Goal: Task Accomplishment & Management: Manage account settings

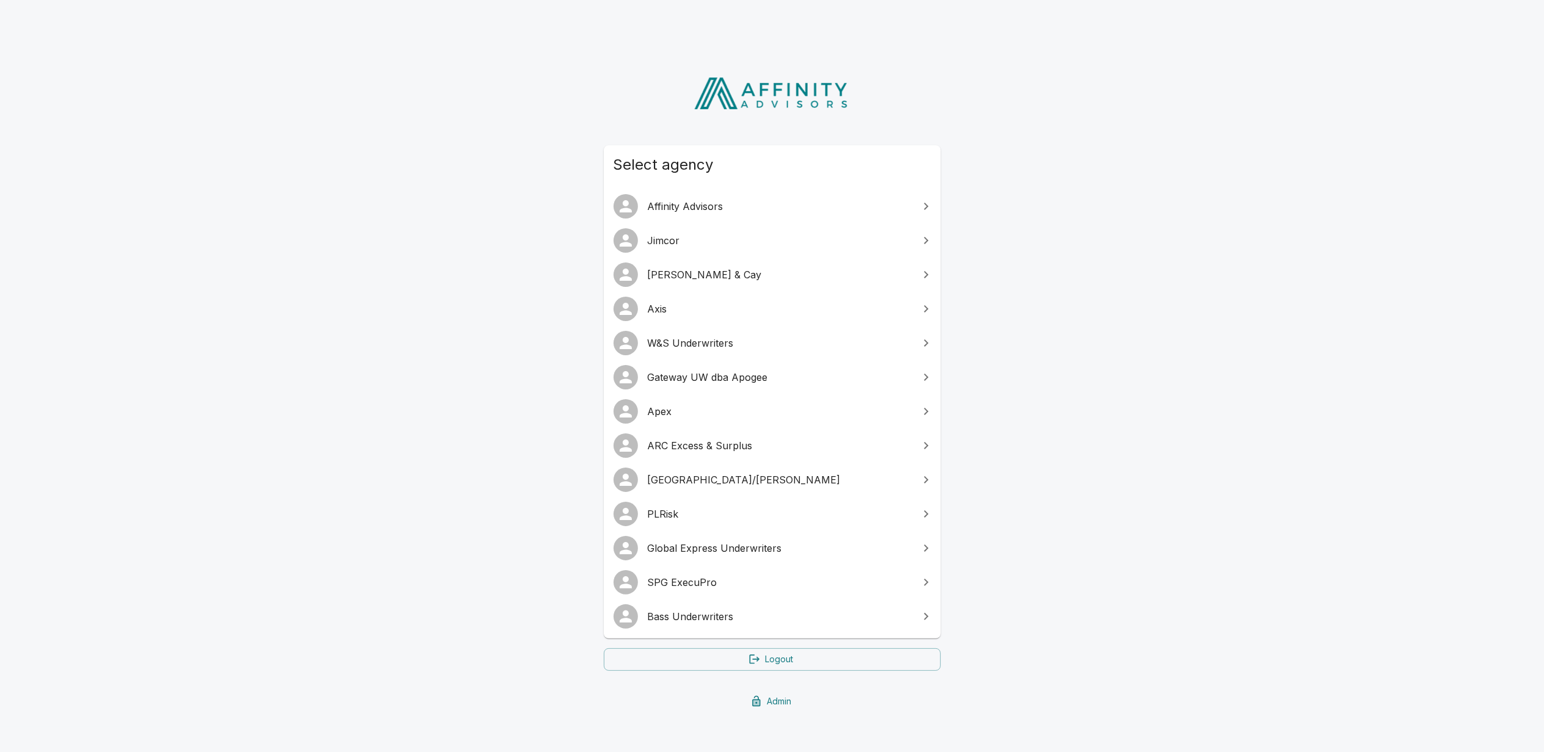
click at [706, 605] on link "Bass Underwriters" at bounding box center [772, 617] width 337 height 34
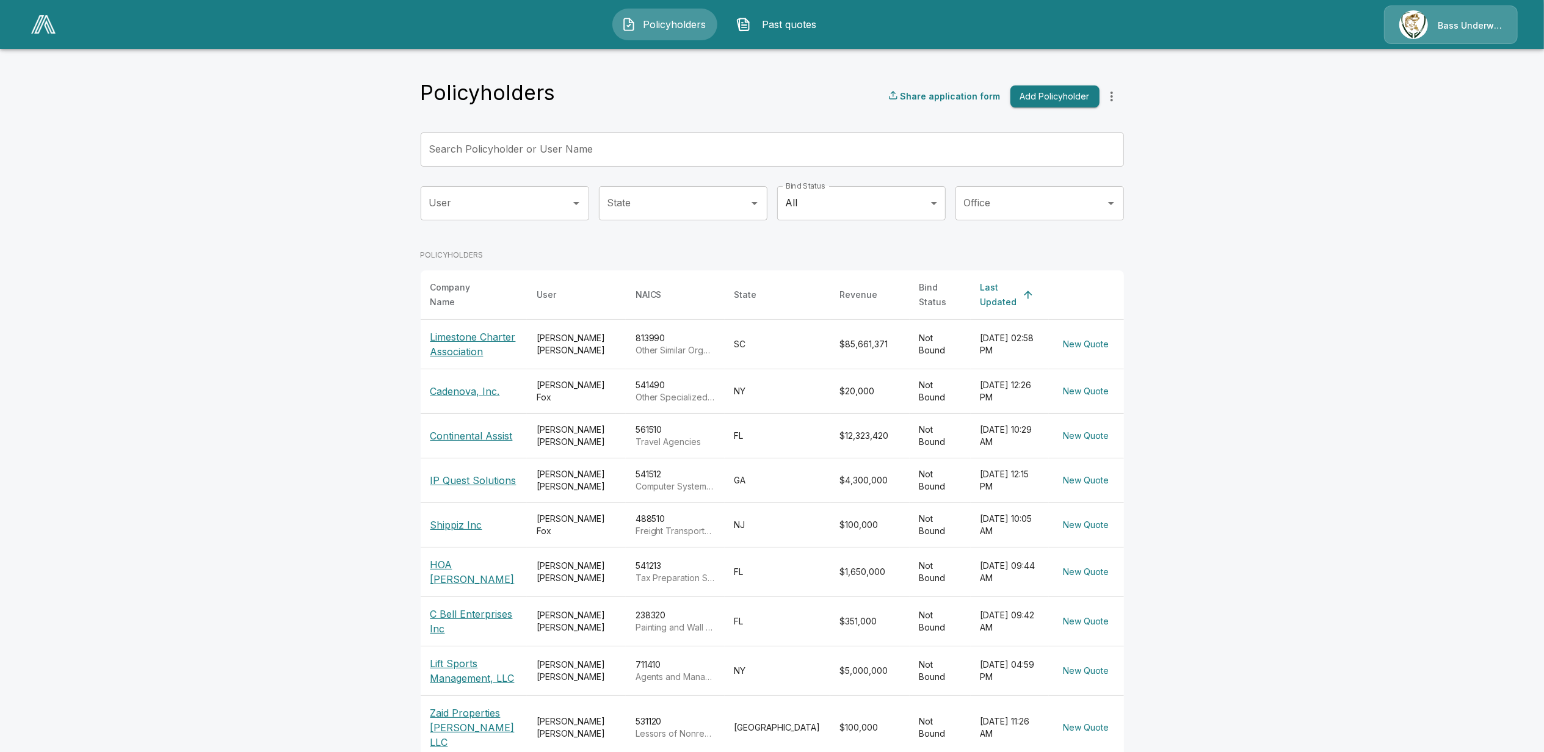
click at [1476, 24] on p "Bass Underwriters" at bounding box center [1470, 26] width 65 height 12
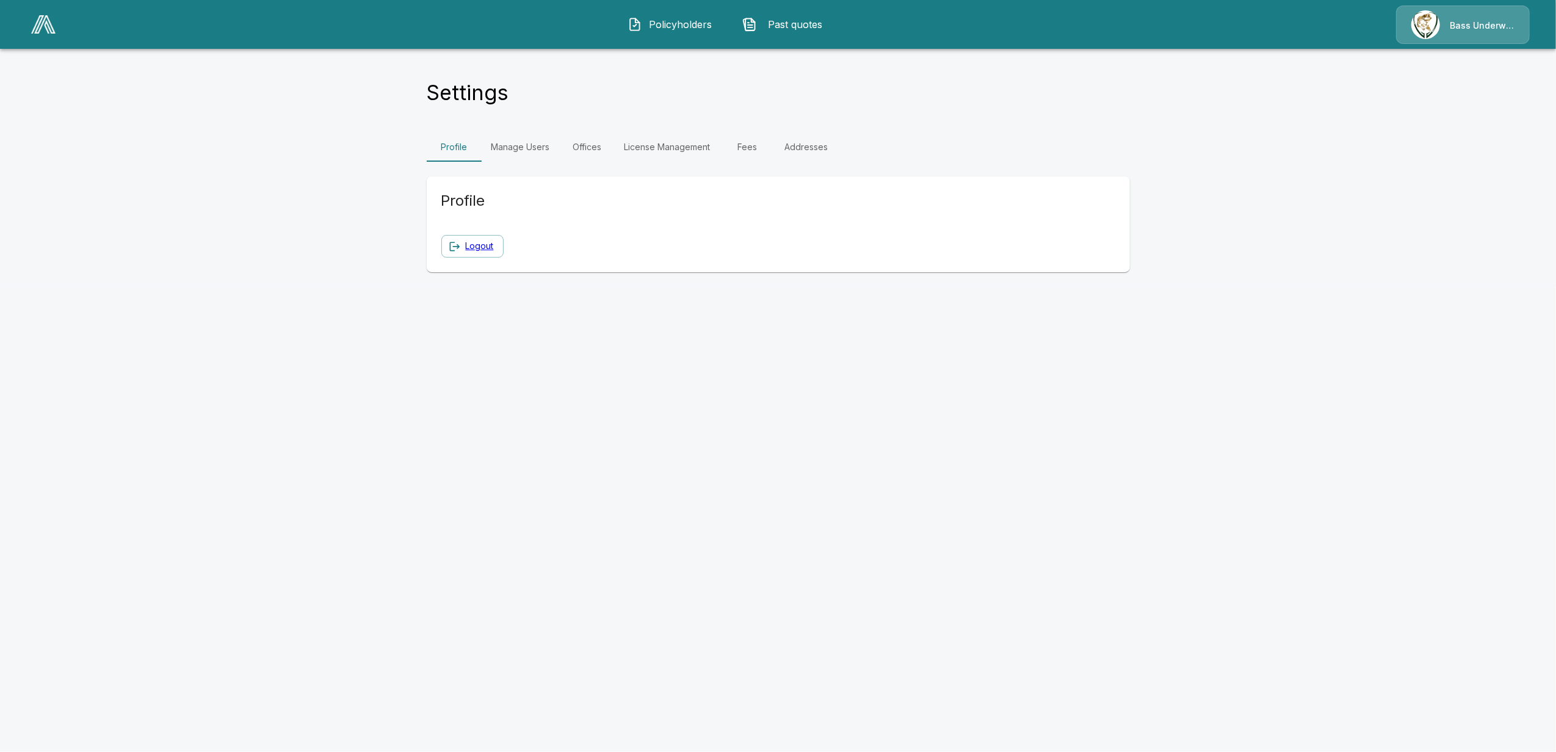
click at [521, 145] on link "Manage Users" at bounding box center [521, 147] width 78 height 29
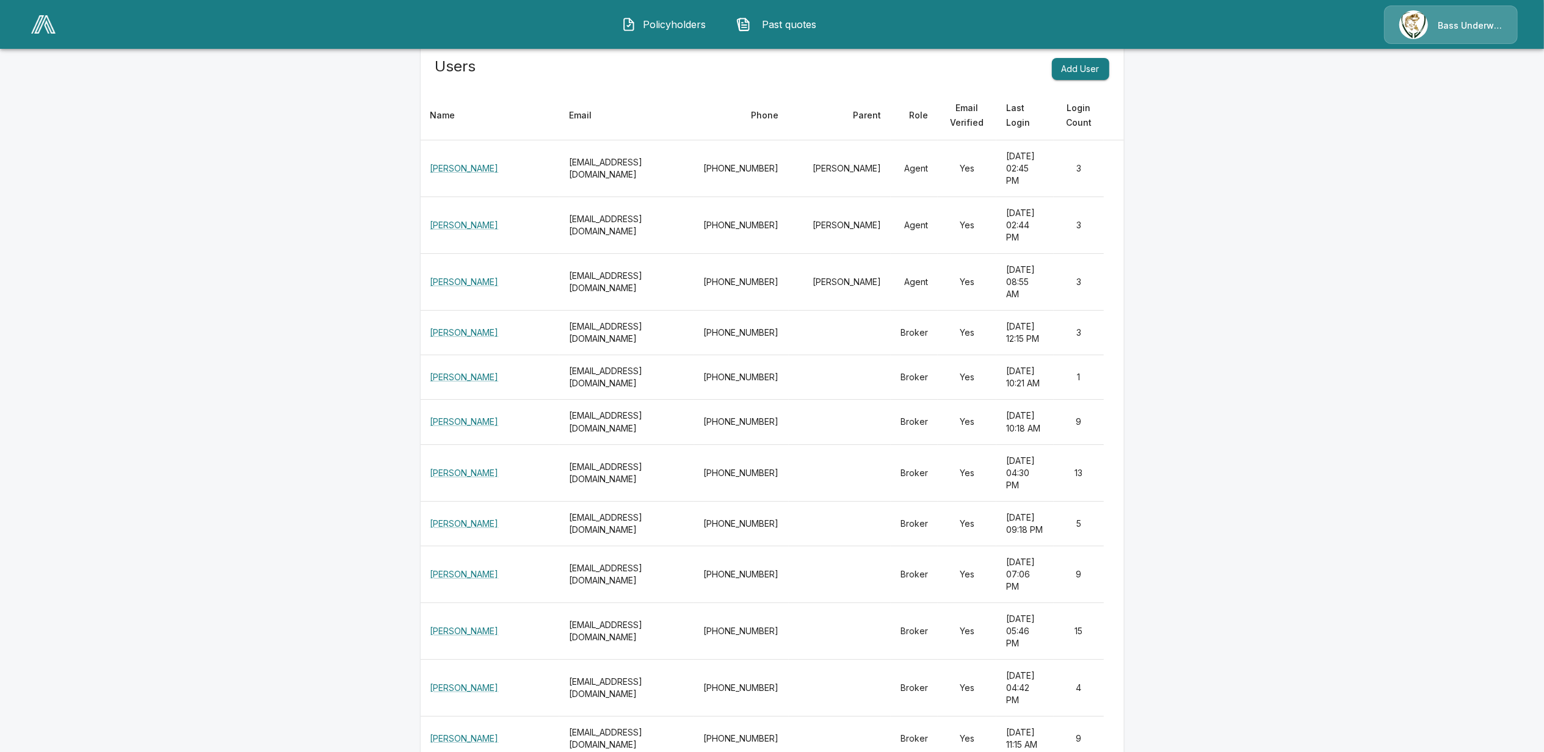
scroll to position [162, 0]
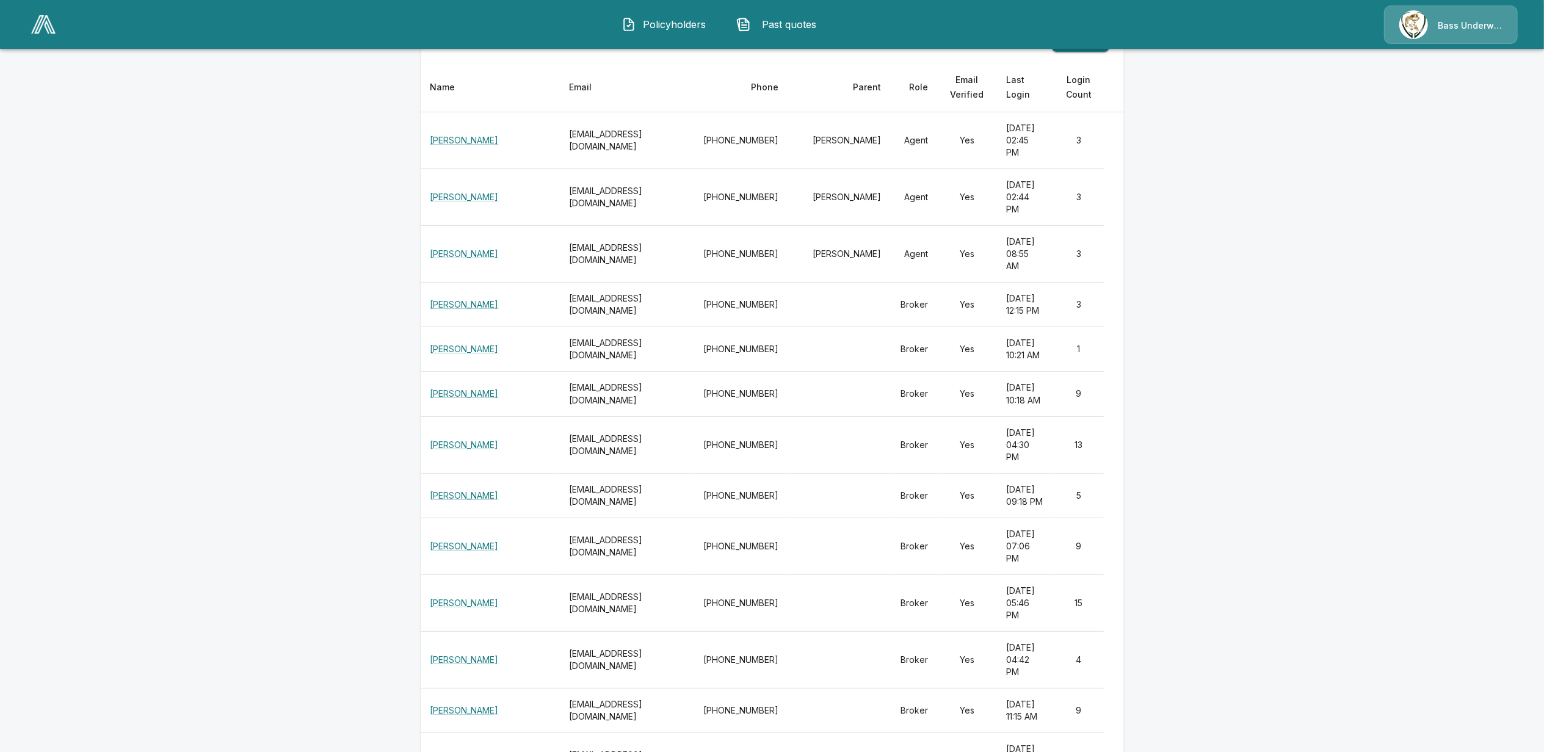
drag, startPoint x: 580, startPoint y: 357, endPoint x: 612, endPoint y: 352, distance: 32.1
click at [612, 327] on th "[EMAIL_ADDRESS][DOMAIN_NAME]" at bounding box center [626, 305] width 135 height 45
click at [924, 327] on td "Broker" at bounding box center [914, 305] width 47 height 45
click at [937, 372] on td "Broker" at bounding box center [914, 349] width 47 height 45
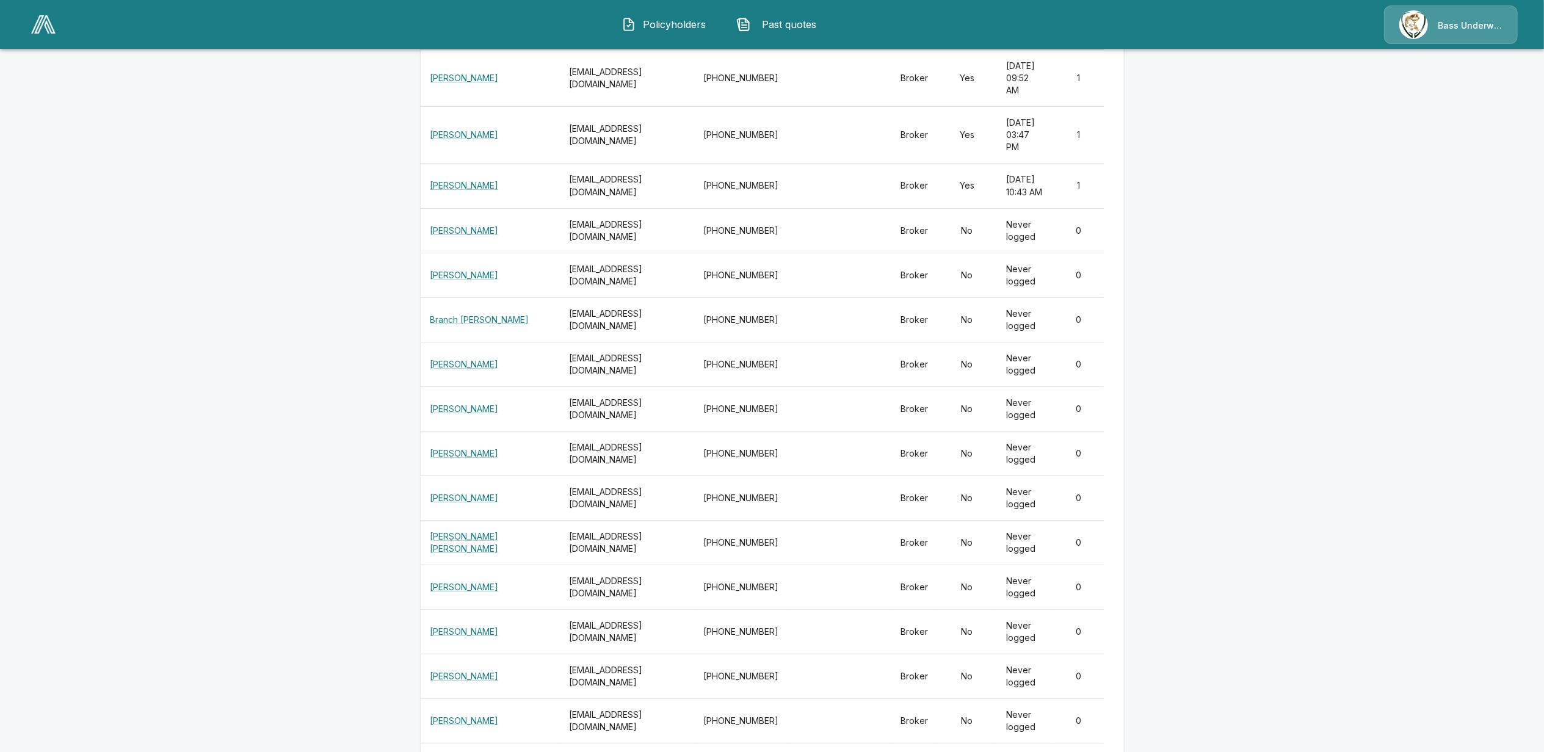
scroll to position [9199, 0]
